Goal: Contribute content: Contribute content

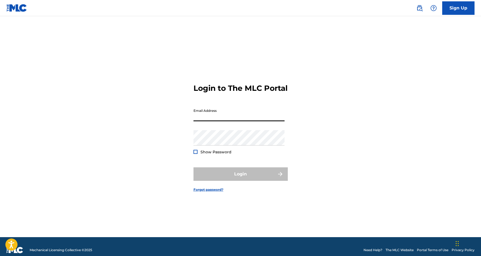
click at [228, 121] on input "Email Address" at bounding box center [238, 113] width 91 height 15
type input "[EMAIL_ADDRESS][DOMAIN_NAME]"
click at [240, 179] on button "Login" at bounding box center [240, 173] width 94 height 13
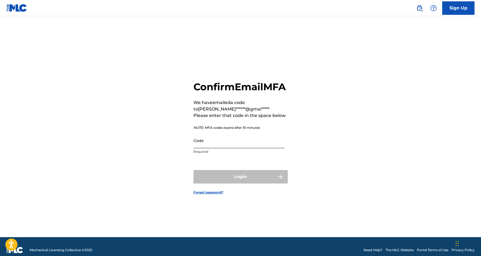
click at [211, 148] on input "Code" at bounding box center [238, 140] width 91 height 15
paste input "370836"
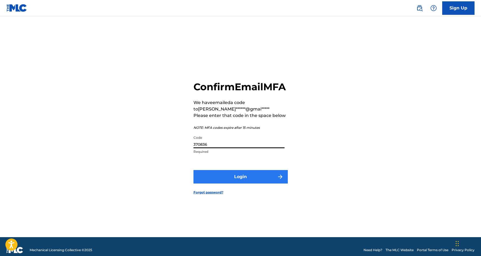
type input "370836"
click at [233, 182] on button "Login" at bounding box center [240, 176] width 94 height 13
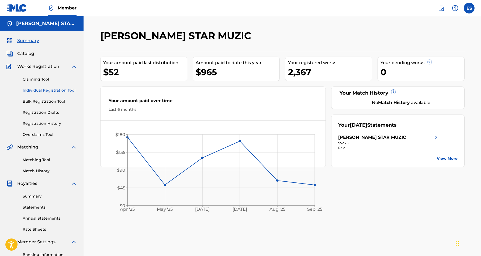
click at [52, 91] on link "Individual Registration Tool" at bounding box center [50, 91] width 54 height 6
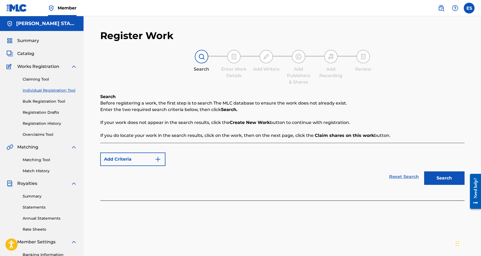
click at [396, 177] on link "Reset Search" at bounding box center [403, 177] width 35 height 12
click at [434, 174] on button "Search" at bounding box center [444, 177] width 40 height 13
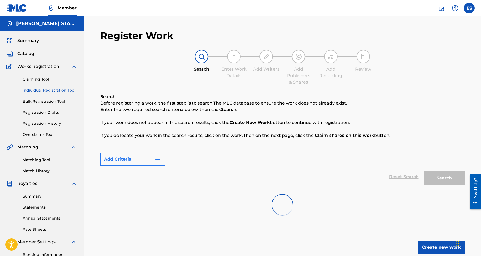
click at [158, 159] on img "Search Form" at bounding box center [158, 159] width 6 height 6
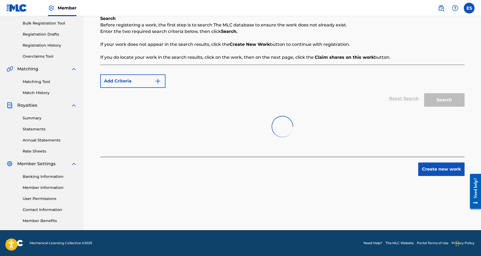
scroll to position [78, 0]
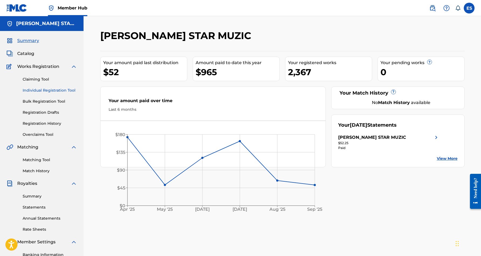
click at [43, 89] on link "Individual Registration Tool" at bounding box center [50, 91] width 54 height 6
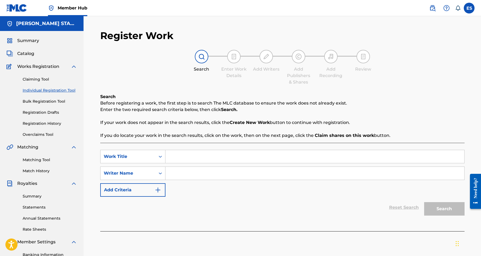
click at [191, 177] on input "Search Form" at bounding box center [314, 173] width 299 height 13
paste input "[PERSON_NAME] [PERSON_NAME]"
type input "[PERSON_NAME] [PERSON_NAME]"
click at [208, 155] on input "Search Form" at bounding box center [314, 156] width 299 height 13
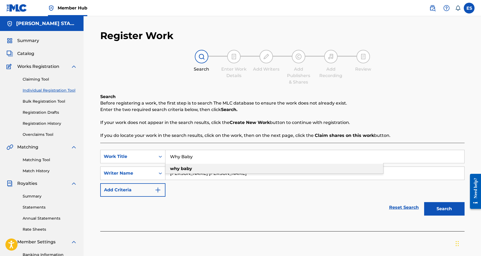
click at [233, 170] on div "why baby" at bounding box center [274, 169] width 218 height 10
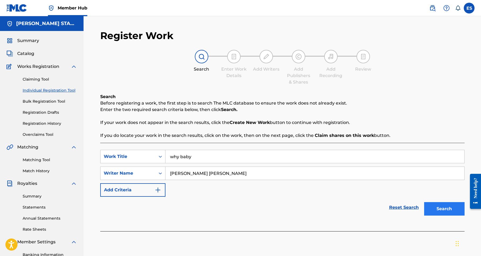
click at [441, 206] on button "Search" at bounding box center [444, 208] width 40 height 13
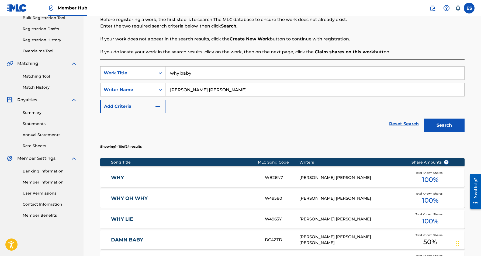
scroll to position [54, 0]
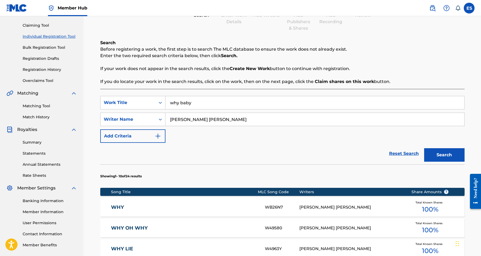
click at [191, 105] on input "why baby" at bounding box center [314, 102] width 299 height 13
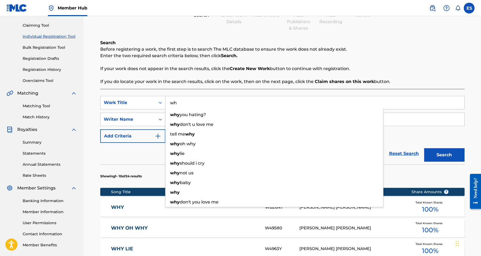
type input "w"
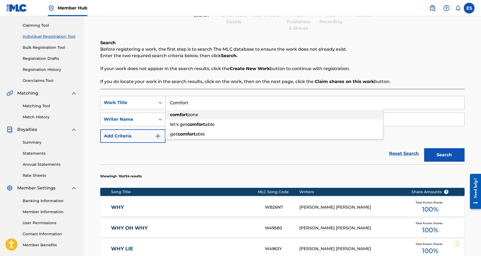
click at [202, 114] on div "comfort zone" at bounding box center [274, 115] width 218 height 10
type input "comfort zone"
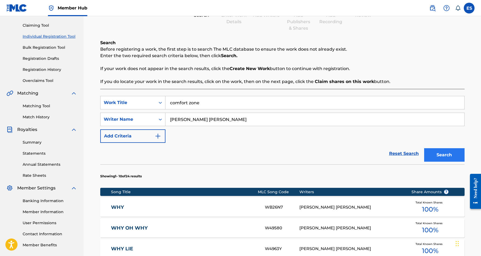
click at [430, 155] on button "Search" at bounding box center [444, 154] width 40 height 13
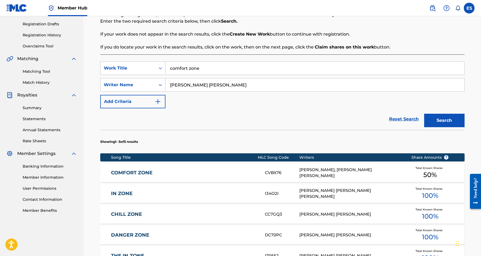
scroll to position [89, 0]
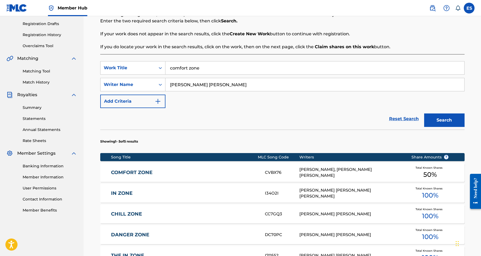
click at [230, 171] on link "COMFORT ZONE" at bounding box center [184, 172] width 147 height 6
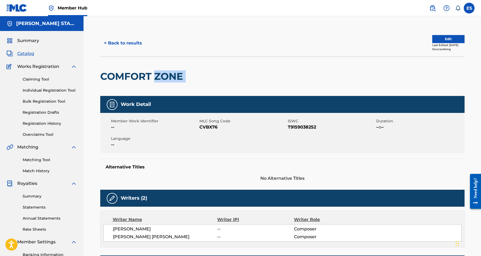
drag, startPoint x: 186, startPoint y: 77, endPoint x: 154, endPoint y: 77, distance: 31.5
click at [154, 77] on div "COMFORT ZONE" at bounding box center [282, 76] width 364 height 39
click at [198, 77] on div at bounding box center [228, 76] width 84 height 39
drag, startPoint x: 186, startPoint y: 74, endPoint x: 145, endPoint y: 69, distance: 40.7
click at [145, 69] on div "COMFORT ZONE" at bounding box center [142, 76] width 85 height 39
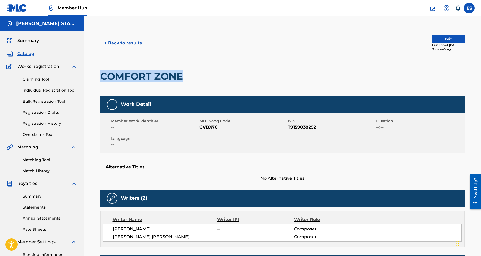
copy h2 "COMFORT ZONE"
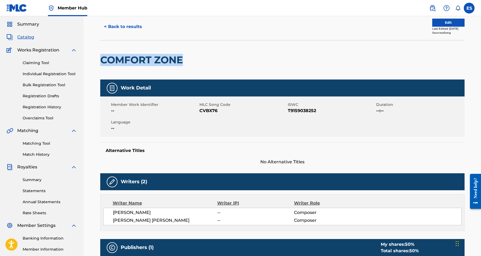
scroll to position [13, 0]
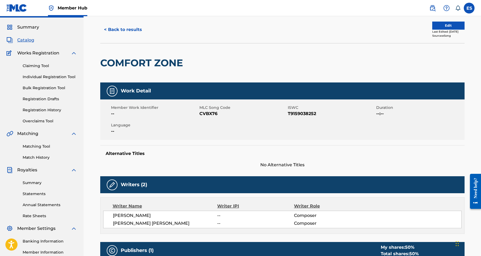
click at [254, 73] on div at bounding box center [228, 62] width 84 height 39
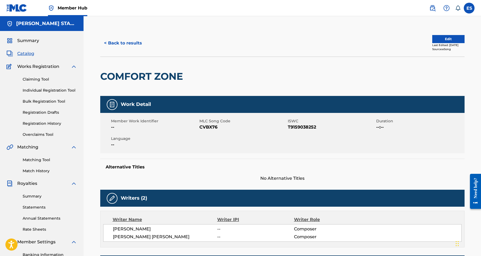
scroll to position [0, 0]
click at [134, 44] on button "< Back to results" at bounding box center [123, 42] width 46 height 13
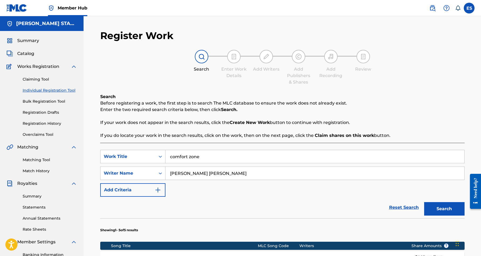
scroll to position [78, 0]
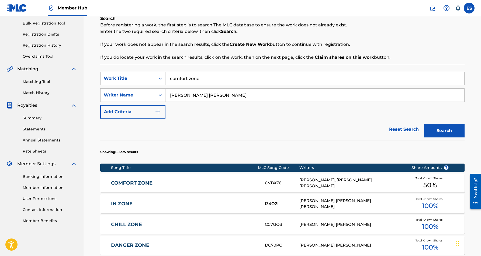
click at [215, 78] on input "comfort zone" at bounding box center [314, 78] width 299 height 13
type input "c"
paste input "NOT GIVING UP ON LOVE"
type input "NOT GIVING UP ON LOVE"
click at [254, 115] on div "SearchWithCriteriad8c63a26-a8d3-45c8-ba1e-eaae490673fc Work Title NOT GIVING UP…" at bounding box center [282, 95] width 364 height 47
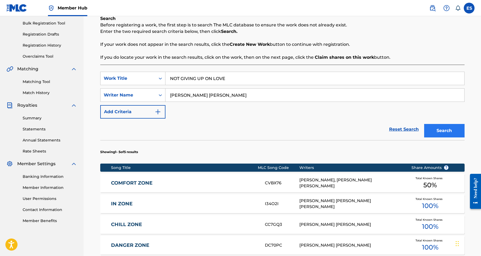
click at [431, 129] on button "Search" at bounding box center [444, 130] width 40 height 13
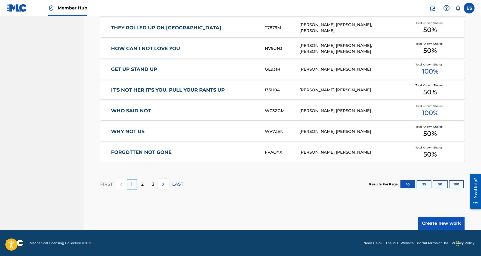
scroll to position [295, 0]
click at [438, 224] on button "Create new work" at bounding box center [441, 223] width 46 height 13
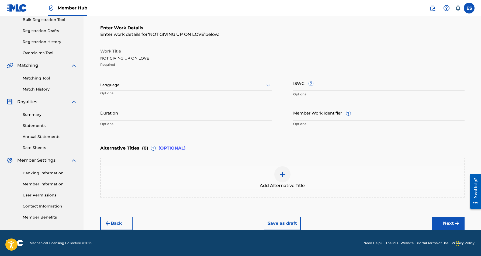
scroll to position [82, 0]
click at [268, 84] on icon at bounding box center [268, 85] width 6 height 6
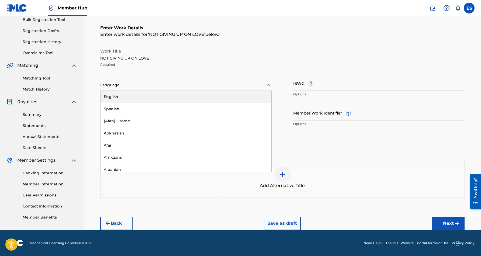
click at [220, 98] on div "English" at bounding box center [185, 97] width 171 height 12
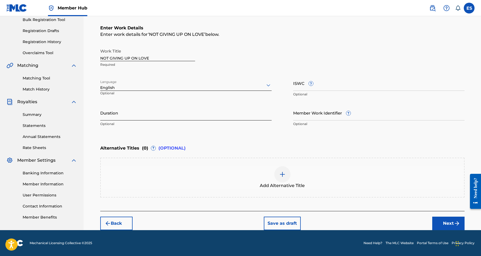
click at [176, 111] on input "Duration" at bounding box center [185, 112] width 171 height 15
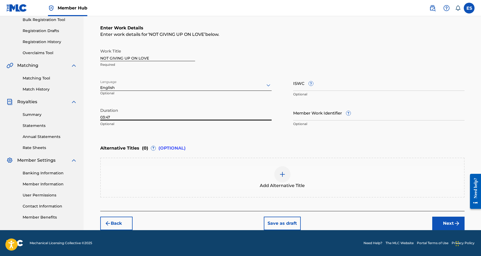
type input "03:47"
click at [208, 127] on div "Duration 03:47 Optional" at bounding box center [185, 117] width 171 height 24
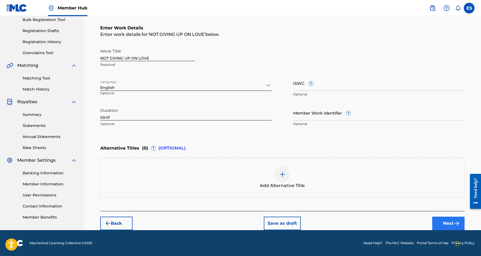
click at [439, 221] on button "Next" at bounding box center [448, 223] width 32 height 13
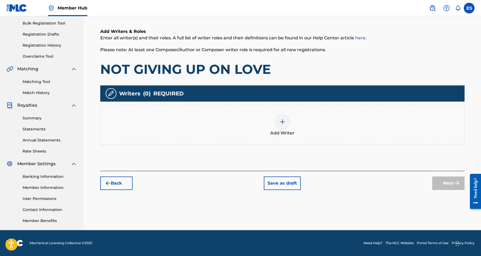
scroll to position [78, 0]
click at [281, 118] on img at bounding box center [282, 121] width 6 height 6
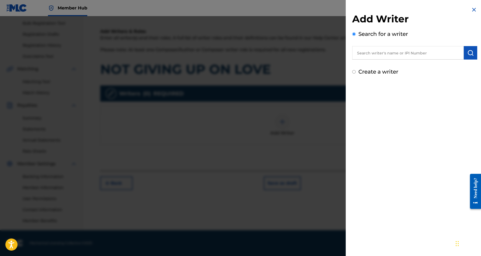
click at [402, 51] on input "text" at bounding box center [407, 52] width 111 height 13
paste input "[PERSON_NAME] [PERSON_NAME]"
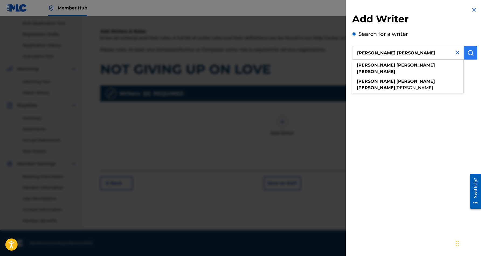
type input "[PERSON_NAME] [PERSON_NAME]"
click at [470, 53] on img "submit" at bounding box center [470, 53] width 6 height 6
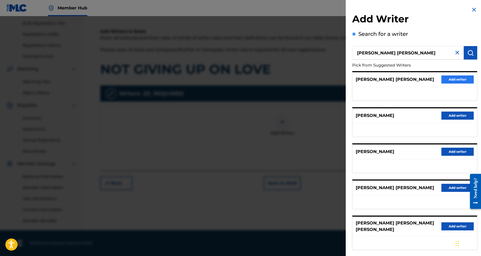
click at [460, 76] on button "Add writer" at bounding box center [457, 79] width 32 height 8
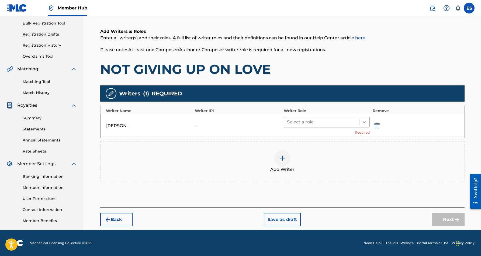
click at [364, 122] on icon at bounding box center [363, 122] width 3 height 2
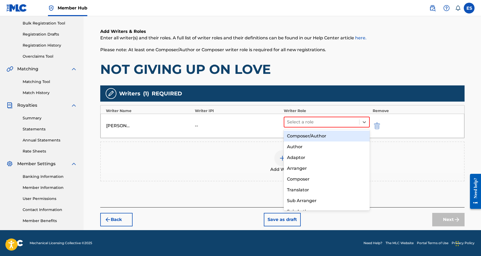
click at [321, 136] on div "Composer/Author" at bounding box center [327, 136] width 86 height 11
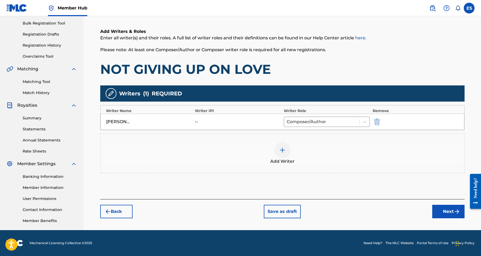
click at [281, 148] on img at bounding box center [282, 150] width 6 height 6
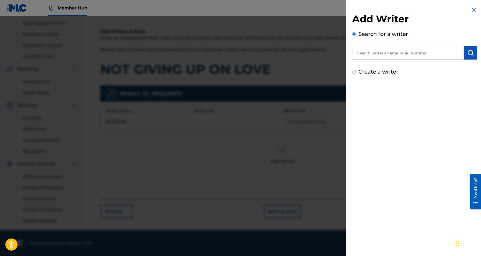
click at [355, 72] on input "Create a writer" at bounding box center [354, 72] width 4 height 4
radio input "false"
radio input "true"
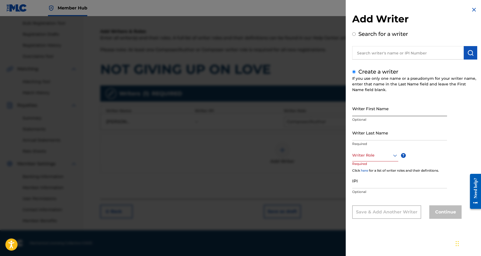
click at [379, 110] on input "Writer First Name" at bounding box center [399, 108] width 95 height 15
paste input "[PERSON_NAME]"
type input "[PERSON_NAME]"
click at [379, 137] on input "Writer Last Name" at bounding box center [399, 132] width 95 height 15
paste input "[PERSON_NAME]"
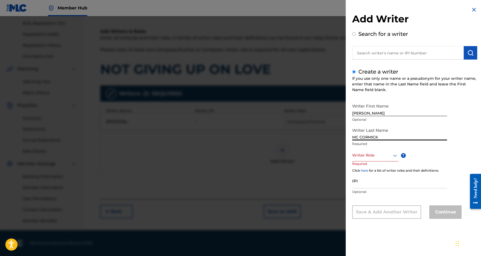
type input "MC CORMICK"
click at [380, 113] on input "[PERSON_NAME]" at bounding box center [399, 108] width 95 height 15
click at [386, 111] on input "[PERSON_NAME]" at bounding box center [399, 108] width 95 height 15
type input "[PERSON_NAME]"
click at [395, 155] on icon at bounding box center [395, 155] width 6 height 6
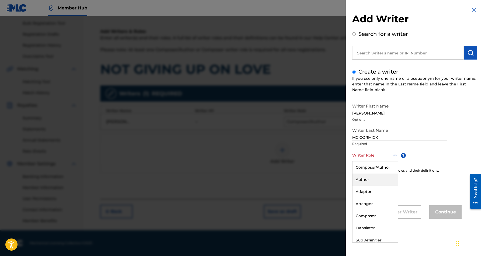
click at [380, 177] on div "Author" at bounding box center [375, 179] width 46 height 12
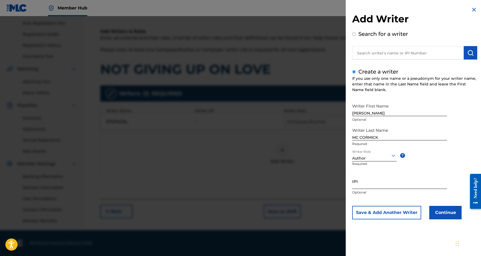
click at [386, 179] on input "IPI" at bounding box center [399, 180] width 95 height 15
click at [439, 209] on button "Continue" at bounding box center [445, 212] width 32 height 13
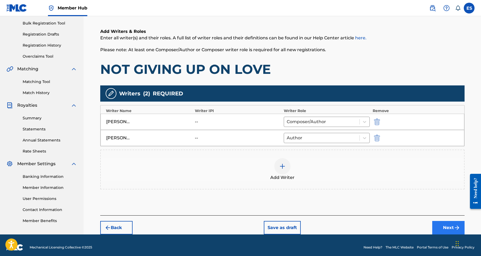
click at [450, 224] on button "Next" at bounding box center [448, 227] width 32 height 13
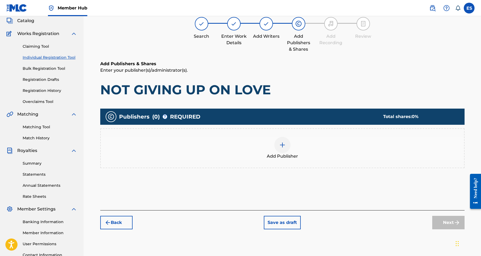
scroll to position [24, 0]
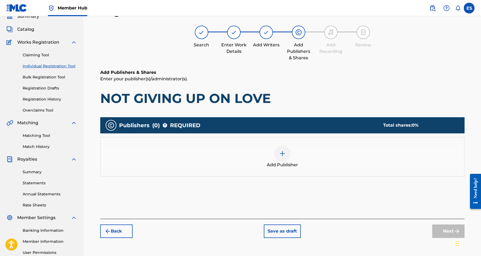
click at [279, 156] on img at bounding box center [282, 153] width 6 height 6
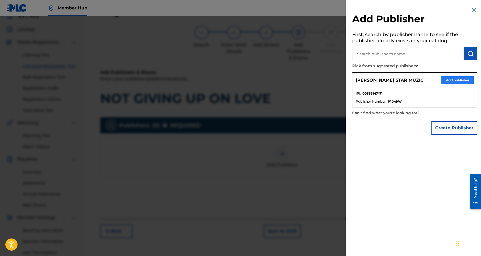
click at [456, 78] on button "Add publisher" at bounding box center [457, 80] width 32 height 8
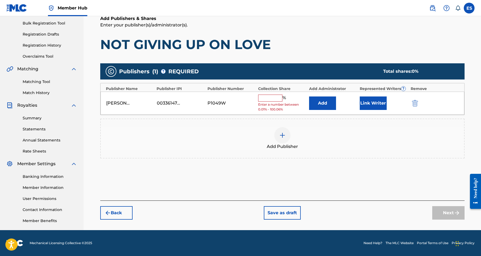
scroll to position [78, 0]
click at [274, 99] on input "text" at bounding box center [270, 98] width 24 height 7
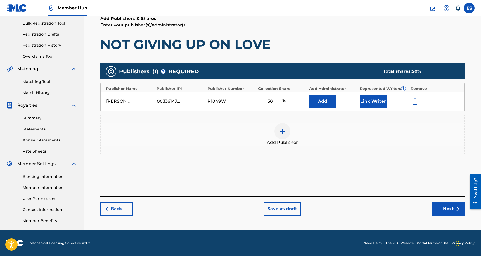
type input "50"
click at [322, 161] on div "Publishers ( 1 ) ? REQUIRED Total shares: 50 % Publisher Name Publisher IPI Pub…" at bounding box center [282, 117] width 364 height 112
click at [453, 207] on button "Next" at bounding box center [448, 208] width 32 height 13
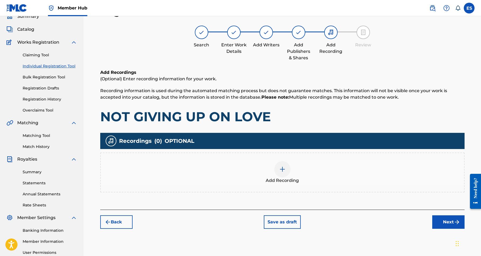
scroll to position [26, 0]
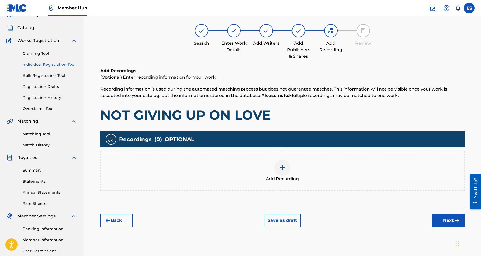
click at [280, 170] on img at bounding box center [282, 167] width 6 height 6
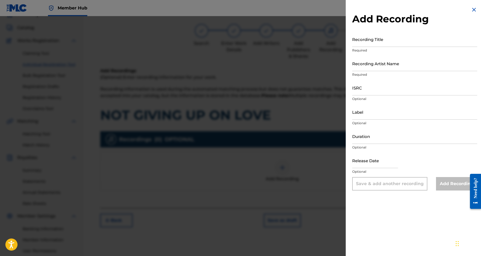
click at [473, 9] on img at bounding box center [473, 9] width 6 height 6
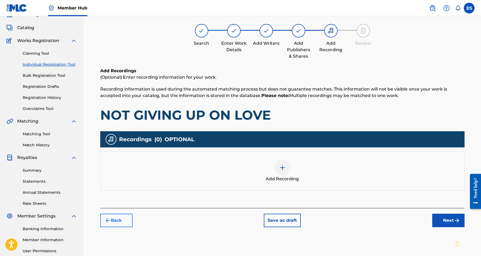
click at [122, 217] on button "Back" at bounding box center [116, 220] width 32 height 13
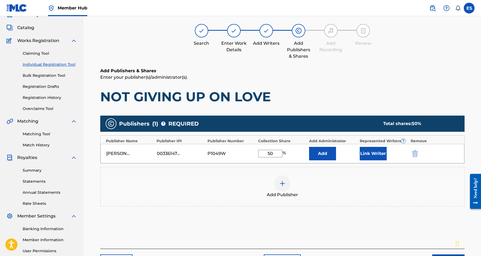
click at [53, 65] on link "Individual Registration Tool" at bounding box center [50, 65] width 54 height 6
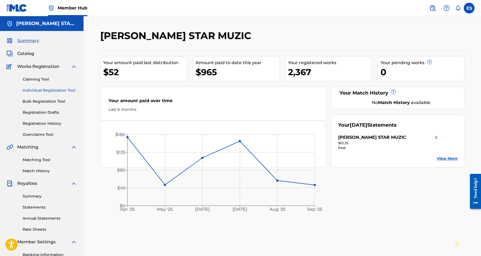
click at [43, 90] on link "Individual Registration Tool" at bounding box center [50, 91] width 54 height 6
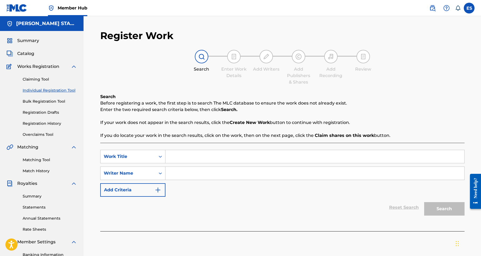
click at [186, 172] on input "Search Form" at bounding box center [314, 173] width 299 height 13
paste input "[PERSON_NAME] [PERSON_NAME]"
type input "[PERSON_NAME] [PERSON_NAME]"
click at [215, 156] on input "Search Form" at bounding box center [314, 156] width 299 height 13
paste input "NOT GIVING UP ON LOVE"
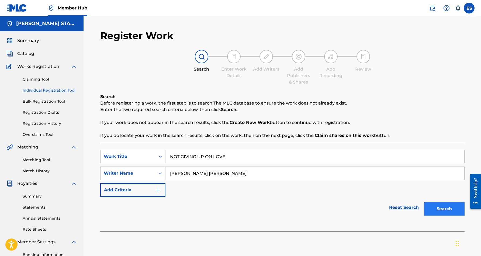
click at [441, 206] on button "Search" at bounding box center [444, 208] width 40 height 13
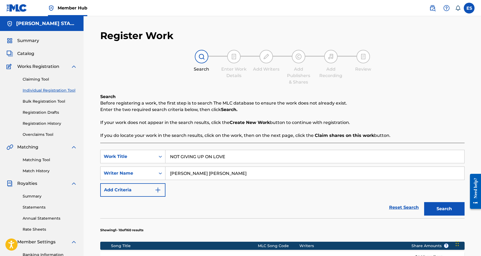
click at [229, 159] on input "NOT GIVING UP ON LOVE" at bounding box center [314, 156] width 299 height 13
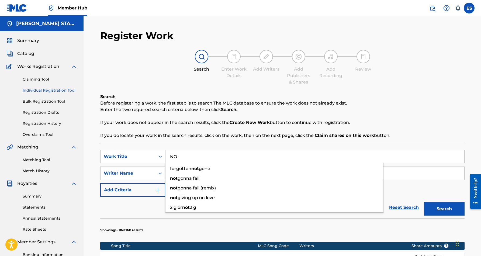
type input "N"
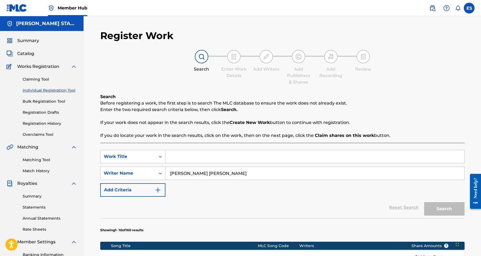
paste input "OOOPZ I DID IT AGAIN"
click at [276, 194] on div "SearchWithCriteriad8c63a26-a8d3-45c8-ba1e-eaae490673fc Work Title OOOPZ I DID I…" at bounding box center [282, 173] width 364 height 47
click at [447, 208] on button "Search" at bounding box center [444, 208] width 40 height 13
click at [222, 157] on input "OOOPZ I DID IT AGAIN" at bounding box center [314, 156] width 299 height 13
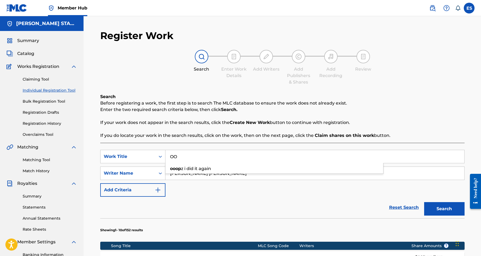
type input "O"
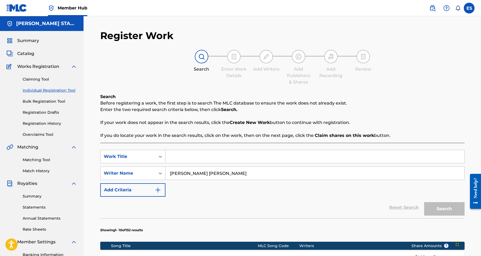
paste input "THAT'S NOT MY COLOGNE"
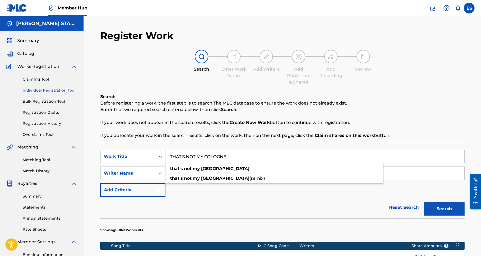
type input "THAT'S NOT MY COLOGNE"
click at [284, 198] on div "Reset Search Search" at bounding box center [282, 208] width 364 height 22
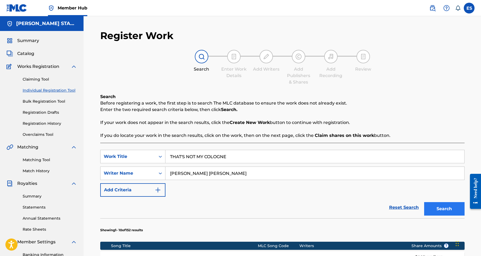
click at [432, 206] on button "Search" at bounding box center [444, 208] width 40 height 13
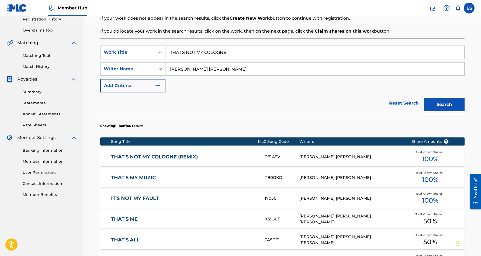
scroll to position [105, 0]
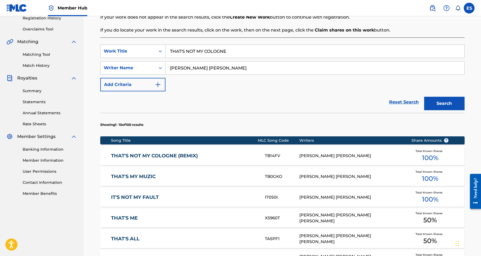
click at [203, 159] on div "THAT'S NOT MY COLOGNE (REMIX) TB14FV [PERSON_NAME] [PERSON_NAME] Total Known Sh…" at bounding box center [282, 155] width 364 height 19
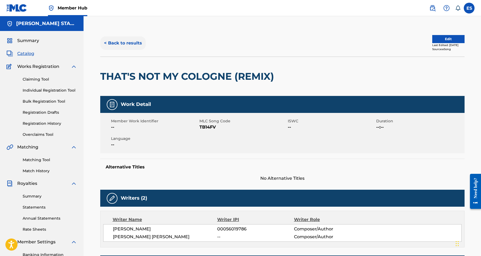
click at [137, 42] on button "< Back to results" at bounding box center [123, 42] width 46 height 13
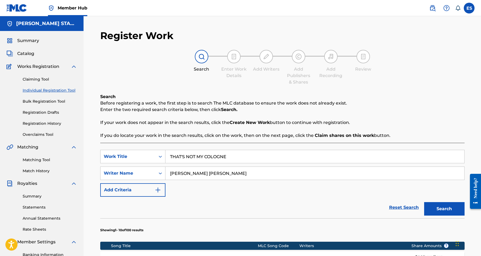
scroll to position [78, 0]
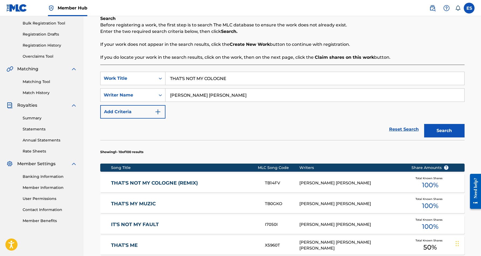
click at [230, 79] on input "THAT'S NOT MY COLOGNE" at bounding box center [314, 78] width 299 height 13
type input "T"
paste input "I LOVE YOU"
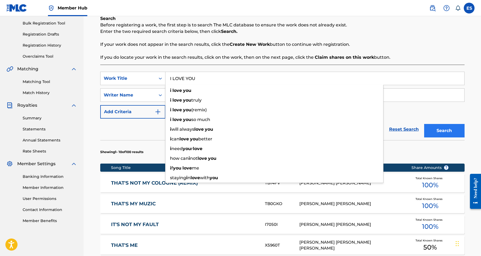
type input "I LOVE YOU"
click at [456, 131] on button "Search" at bounding box center [444, 130] width 40 height 13
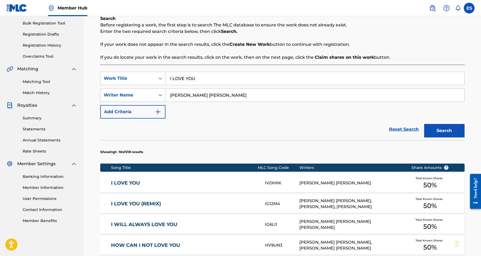
click at [194, 183] on link "I LOVE YOU" at bounding box center [184, 183] width 147 height 6
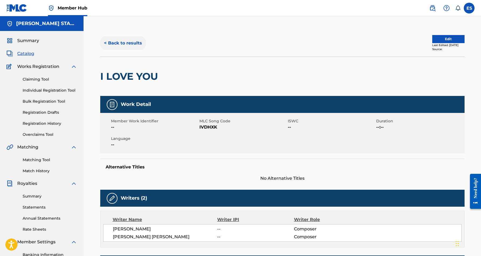
click at [128, 42] on button "< Back to results" at bounding box center [123, 42] width 46 height 13
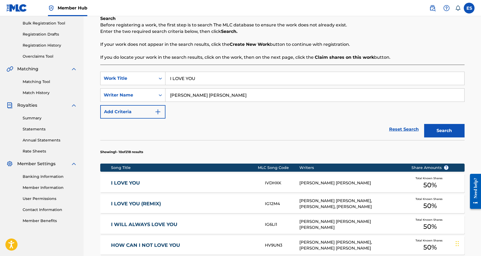
click at [209, 81] on input "I LOVE YOU" at bounding box center [314, 78] width 299 height 13
type input "I"
paste input "I'M SORRY BABY"
type input "I'M SORRY BABY"
click at [428, 127] on button "Search" at bounding box center [444, 130] width 40 height 13
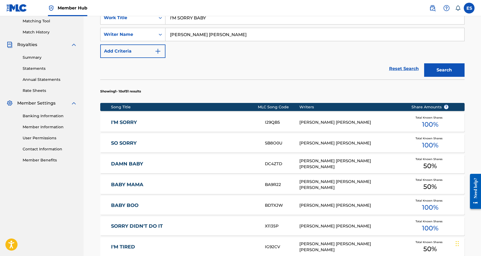
scroll to position [144, 0]
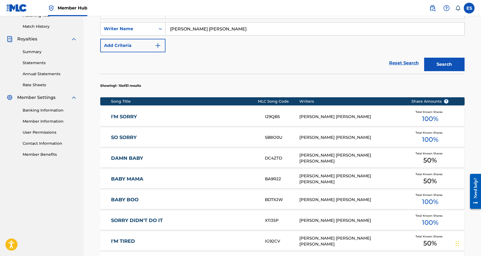
click at [306, 139] on div "[PERSON_NAME] [PERSON_NAME]" at bounding box center [351, 137] width 104 height 6
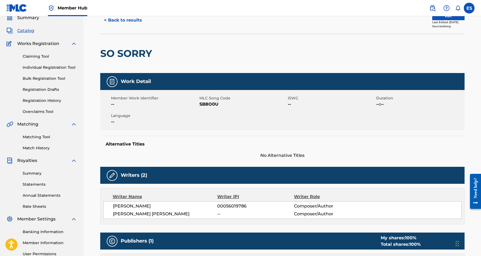
scroll to position [11, 0]
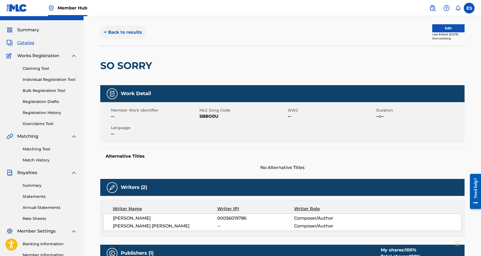
click at [118, 30] on button "< Back to results" at bounding box center [123, 32] width 46 height 13
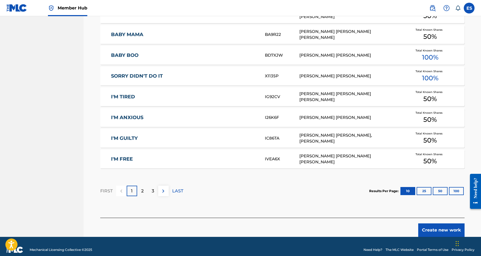
scroll to position [290, 0]
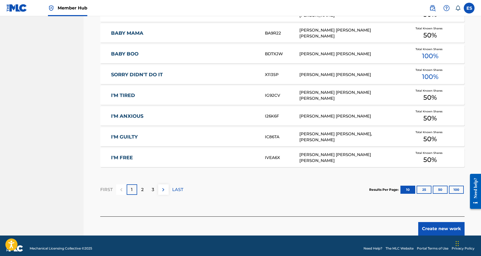
click at [189, 93] on link "I'M TIRED" at bounding box center [184, 95] width 147 height 6
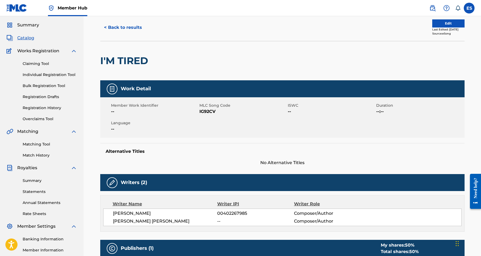
scroll to position [12, 0]
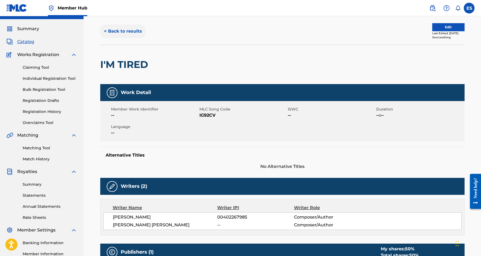
click at [132, 30] on button "< Back to results" at bounding box center [123, 31] width 46 height 13
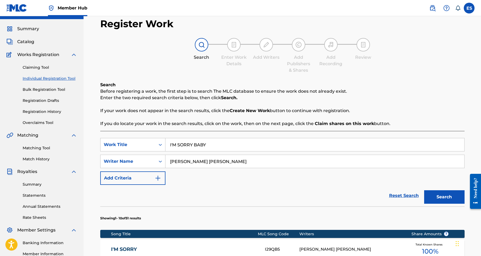
scroll to position [78, 0]
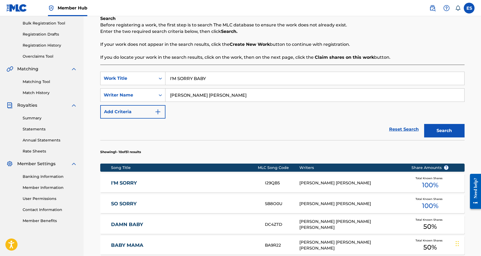
click at [210, 78] on input "I'M SORRY BABY" at bounding box center [314, 78] width 299 height 13
type input "I"
paste input "IT'S NOT OVER"
type input "IT'S NOT OVER"
click at [444, 128] on button "Search" at bounding box center [444, 130] width 40 height 13
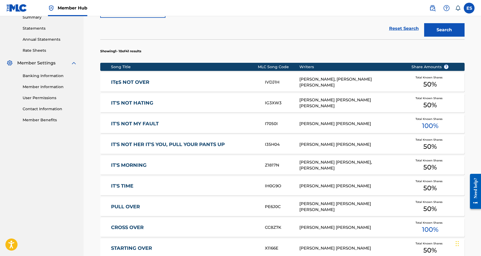
scroll to position [179, 0]
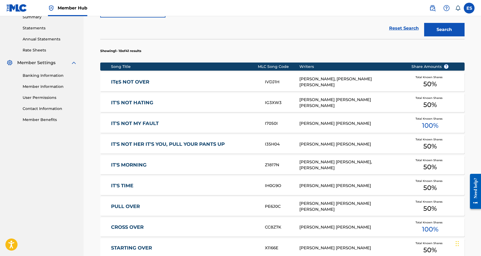
click at [212, 81] on link "IT¢S NOT OVER" at bounding box center [184, 82] width 147 height 6
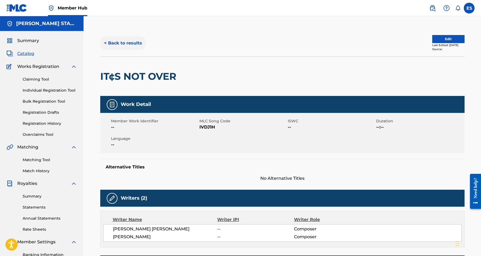
click at [139, 43] on button "< Back to results" at bounding box center [123, 42] width 46 height 13
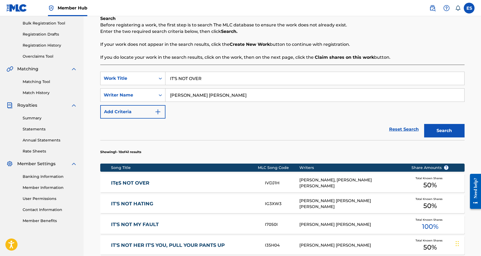
click at [215, 79] on input "IT'S NOT OVER" at bounding box center [314, 78] width 299 height 13
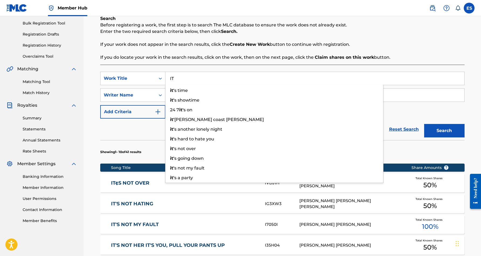
type input "I"
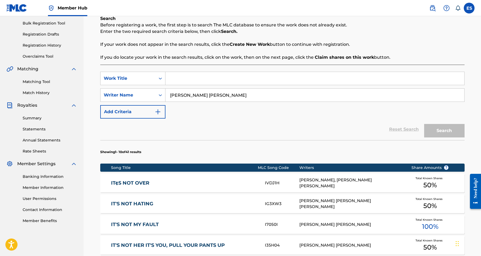
paste input "AFTER OUR LOVE AFFAIR"
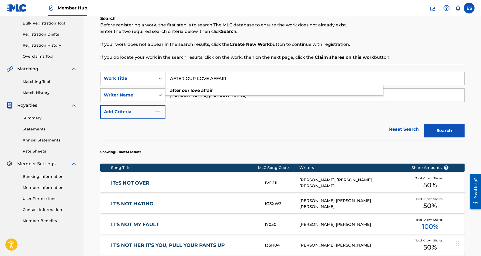
type input "AFTER OUR LOVE AFFAIR"
click at [308, 119] on div "Reset Search Search" at bounding box center [282, 129] width 364 height 22
click at [438, 128] on button "Search" at bounding box center [444, 130] width 40 height 13
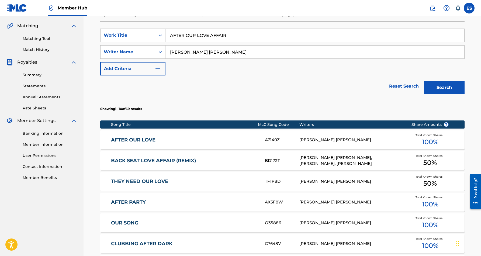
scroll to position [122, 0]
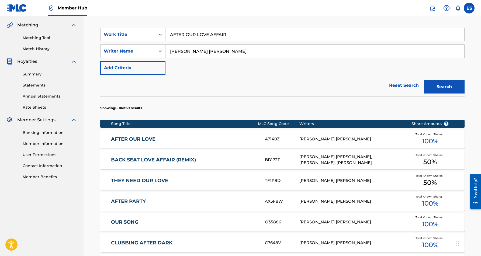
click at [175, 139] on link "AFTER OUR LOVE" at bounding box center [184, 139] width 147 height 6
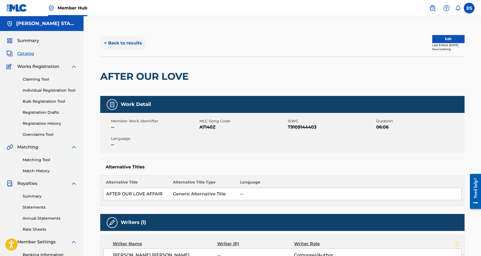
click at [129, 42] on button "< Back to results" at bounding box center [123, 42] width 46 height 13
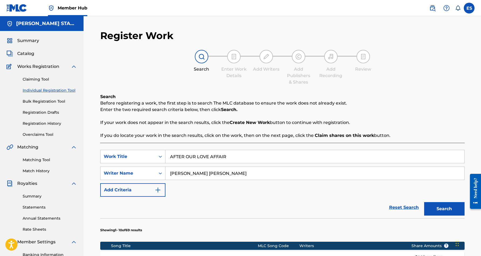
scroll to position [78, 0]
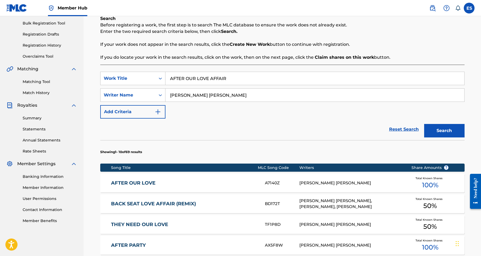
click at [229, 78] on input "AFTER OUR LOVE AFFAIR" at bounding box center [314, 78] width 299 height 13
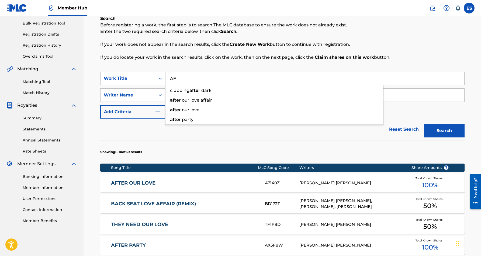
type input "A"
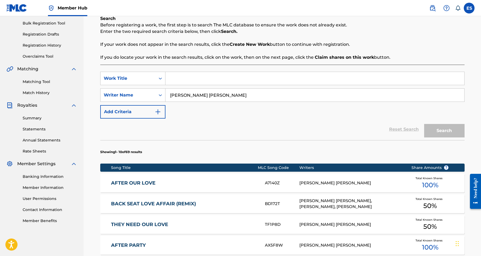
paste input "[PERSON_NAME] [PERSON_NAME]"
type input "E"
paste input "HOMETOWN BLUES"
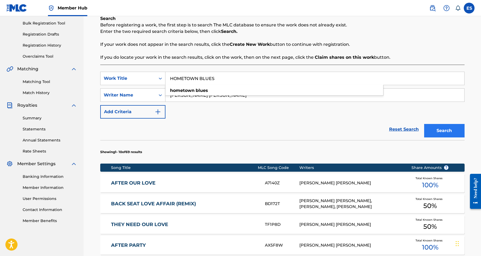
click at [441, 128] on button "Search" at bounding box center [444, 130] width 40 height 13
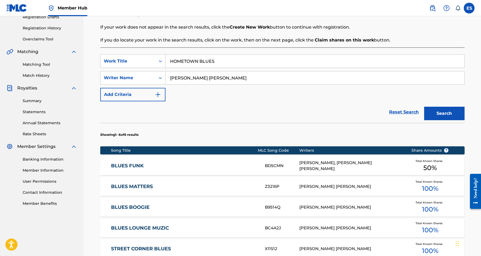
scroll to position [27, 0]
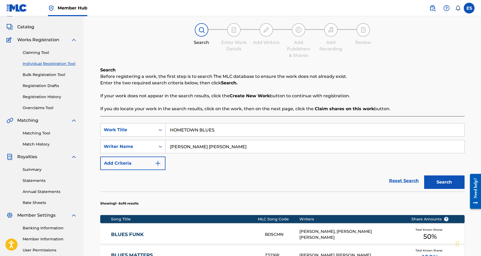
click at [217, 130] on input "HOMETOWN BLUES" at bounding box center [314, 129] width 299 height 13
type input "H"
paste input "THIS IS YOUR NIGHT"
type input "THIS IS YOUR NIGHT"
click at [270, 164] on div "SearchWithCriteriad8c63a26-a8d3-45c8-ba1e-eaae490673fc Work Title THIS IS YOUR …" at bounding box center [282, 146] width 364 height 47
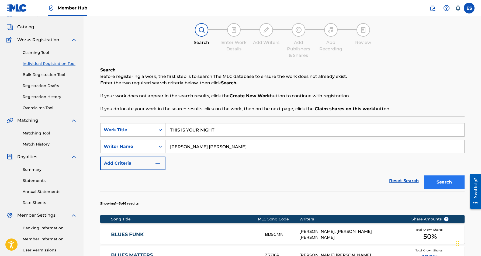
click at [432, 178] on button "Search" at bounding box center [444, 181] width 40 height 13
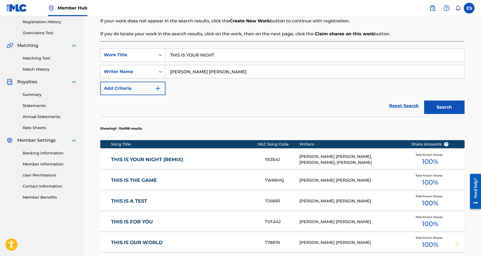
scroll to position [110, 0]
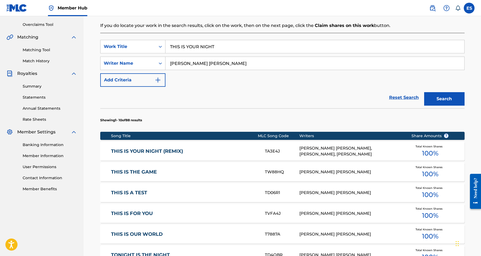
click at [203, 150] on link "THIS IS YOUR NIGHT (REMIX)" at bounding box center [184, 151] width 147 height 6
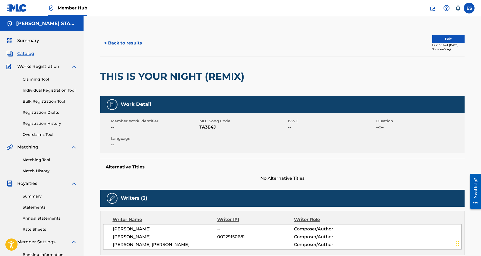
scroll to position [3, 0]
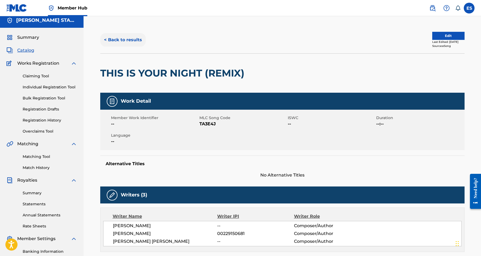
click at [129, 40] on button "< Back to results" at bounding box center [123, 39] width 46 height 13
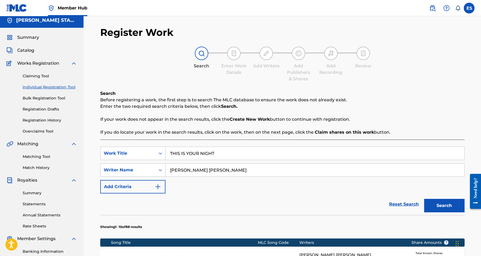
scroll to position [78, 0]
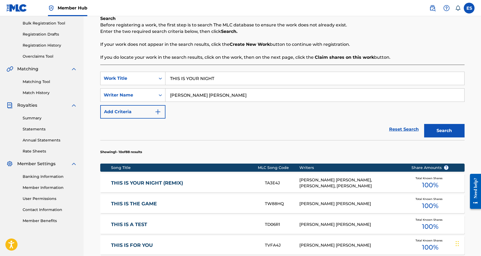
click at [222, 79] on input "THIS IS YOUR NIGHT" at bounding box center [314, 78] width 299 height 13
type input "T"
paste input "I KISSED HER GONE"
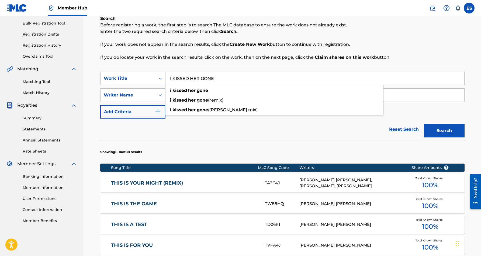
type input "I KISSED HER GONE"
click at [266, 123] on div "Reset Search Search" at bounding box center [282, 129] width 364 height 22
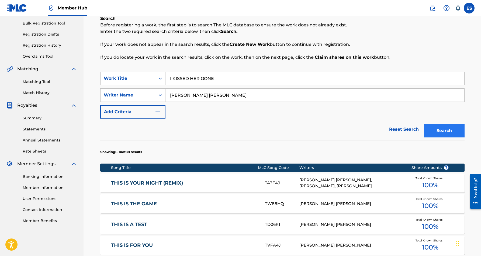
click at [439, 127] on button "Search" at bounding box center [444, 130] width 40 height 13
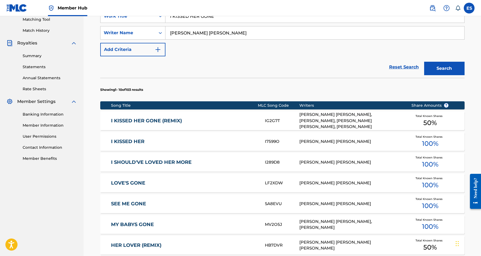
scroll to position [141, 0]
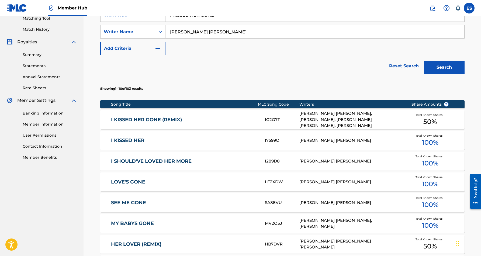
click at [202, 120] on link "I KISSED HER GONE (REMIX)" at bounding box center [184, 120] width 147 height 6
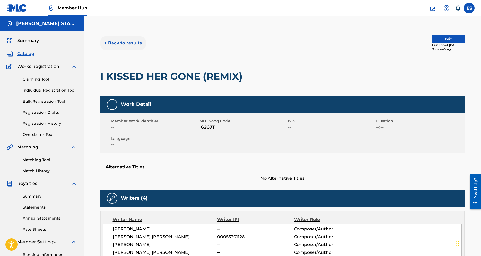
click at [129, 43] on button "< Back to results" at bounding box center [123, 42] width 46 height 13
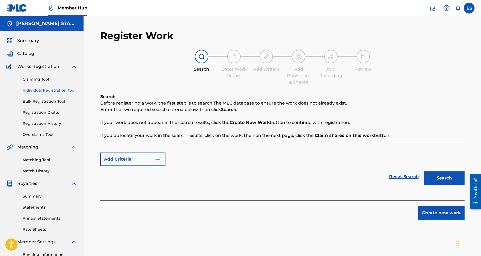
scroll to position [78, 0]
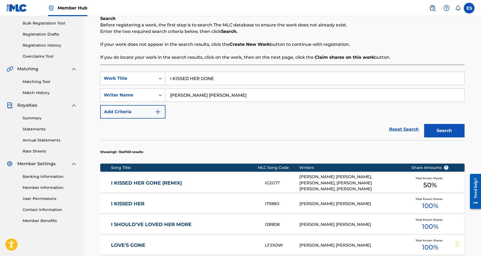
click at [220, 79] on input "I KISSED HER GONE" at bounding box center [314, 78] width 299 height 13
type input "I"
paste input "STICK A FORK IN [GEOGRAPHIC_DATA]"
type input "STICK A FORK IN [GEOGRAPHIC_DATA]"
click at [292, 125] on div "Reset Search Search" at bounding box center [282, 129] width 364 height 22
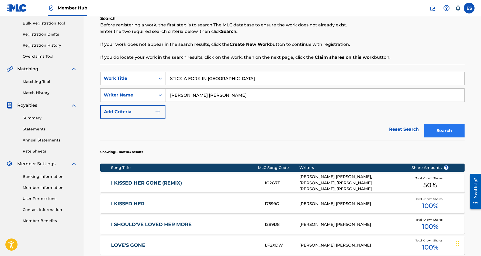
click at [450, 129] on button "Search" at bounding box center [444, 130] width 40 height 13
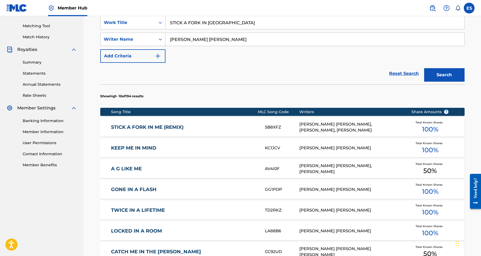
scroll to position [134, 0]
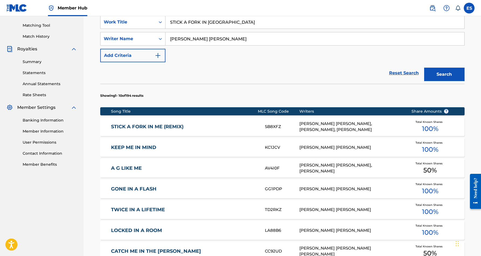
click at [151, 127] on link "STICK A FORK IN ME (REMIX)" at bounding box center [184, 127] width 147 height 6
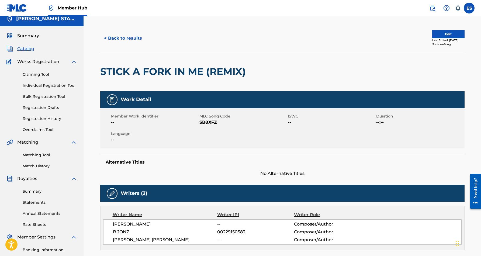
scroll to position [5, 0]
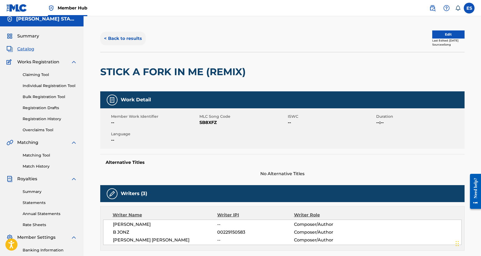
click at [133, 40] on button "< Back to results" at bounding box center [123, 38] width 46 height 13
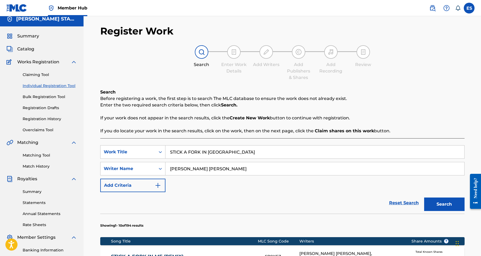
scroll to position [78, 0]
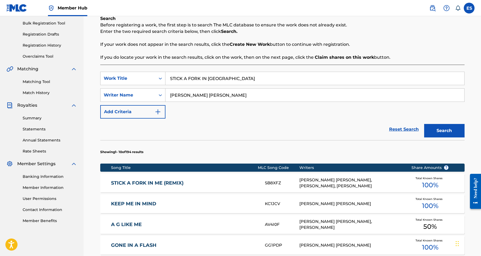
click at [223, 79] on input "STICK A FORK IN [GEOGRAPHIC_DATA]" at bounding box center [314, 78] width 299 height 13
type input "S"
paste input "[PERSON_NAME]"
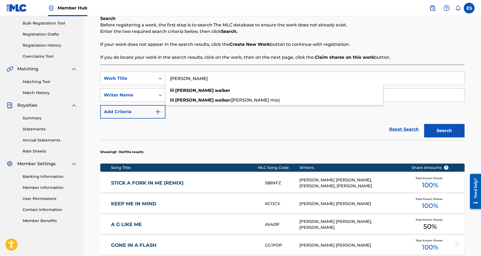
click at [257, 113] on div "SearchWithCriteriad8c63a26-a8d3-45c8-ba1e-eaae490673fc Work Title [PERSON_NAME]…" at bounding box center [282, 95] width 364 height 47
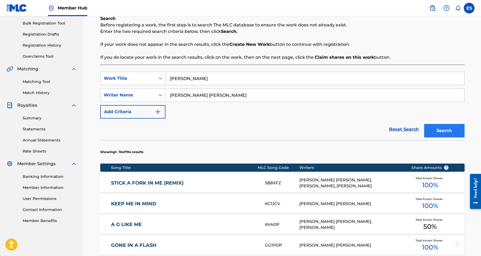
click at [439, 130] on button "Search" at bounding box center [444, 130] width 40 height 13
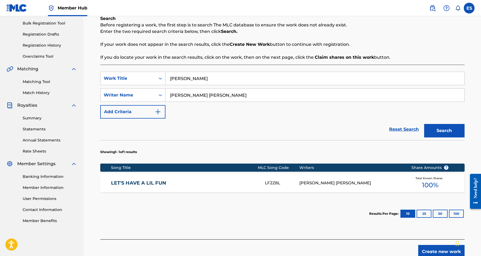
click at [225, 77] on input "[PERSON_NAME]" at bounding box center [314, 78] width 299 height 13
type input "L"
paste input "I CAN'T LIVE WITHOUT YOU"
type input "I CAN'T LIVE WITHOUT YOU"
click at [291, 115] on div "SearchWithCriteriad8c63a26-a8d3-45c8-ba1e-eaae490673fc Work Title I CAN'T LIVE …" at bounding box center [282, 95] width 364 height 47
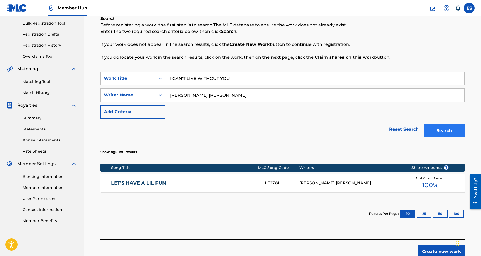
click at [441, 128] on button "Search" at bounding box center [444, 130] width 40 height 13
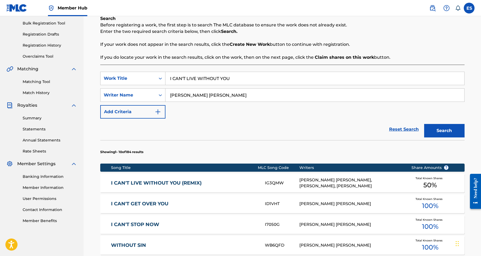
click at [175, 182] on link "I CAN'T LIVE WITHOUT YOU (REMIX)" at bounding box center [184, 183] width 147 height 6
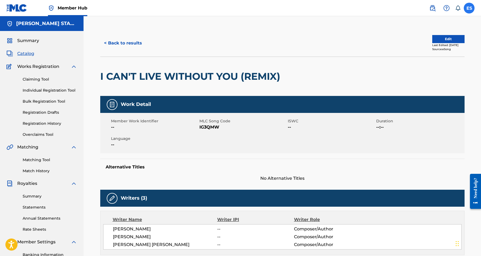
click at [469, 7] on label at bounding box center [468, 8] width 11 height 11
click at [469, 8] on input "ES [PERSON_NAME] [EMAIL_ADDRESS][DOMAIN_NAME] Notification Preferences Profile …" at bounding box center [469, 8] width 0 height 0
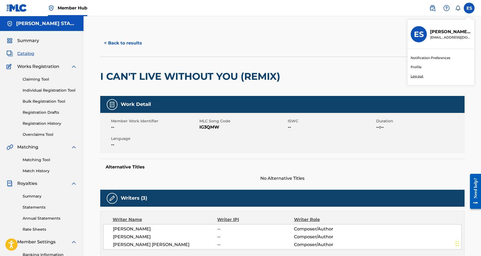
click at [421, 76] on p "Log out" at bounding box center [416, 76] width 13 height 5
click at [469, 8] on input "ES [PERSON_NAME] [EMAIL_ADDRESS][DOMAIN_NAME] Notification Preferences Profile …" at bounding box center [469, 8] width 0 height 0
